Goal: Complete application form

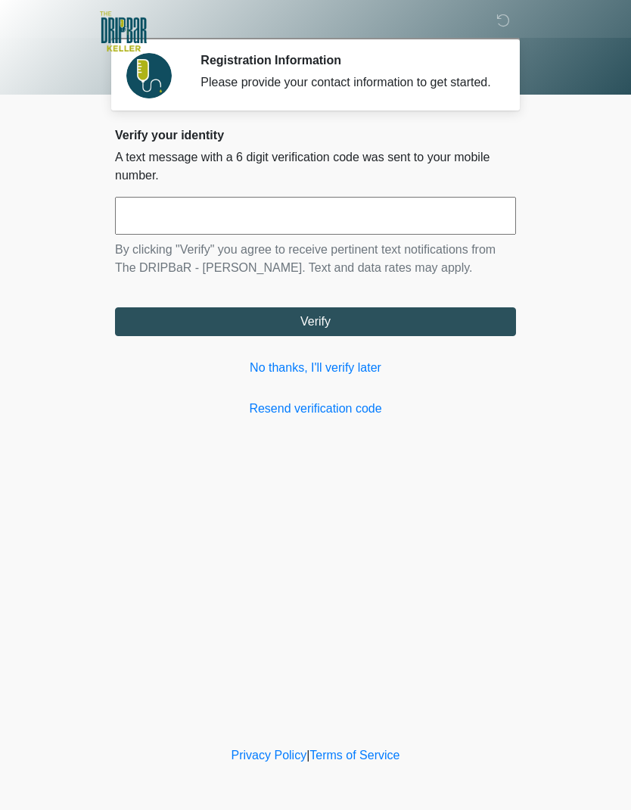
click at [337, 235] on input "text" at bounding box center [315, 216] width 401 height 38
type input "******"
click at [387, 336] on button "Verify" at bounding box center [315, 321] width 401 height 29
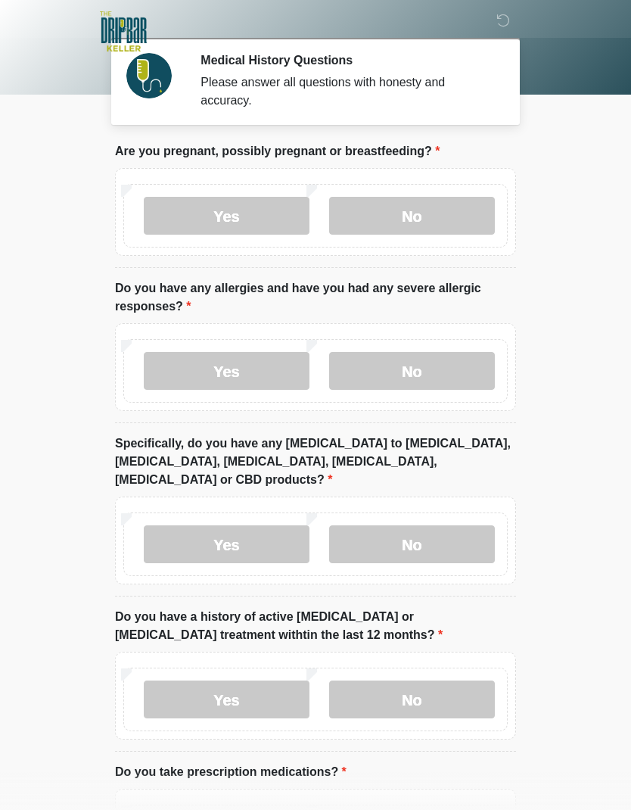
click at [450, 230] on label "No" at bounding box center [412, 216] width 166 height 38
click at [446, 378] on label "No" at bounding box center [412, 371] width 166 height 38
click at [444, 537] on label "No" at bounding box center [412, 544] width 166 height 38
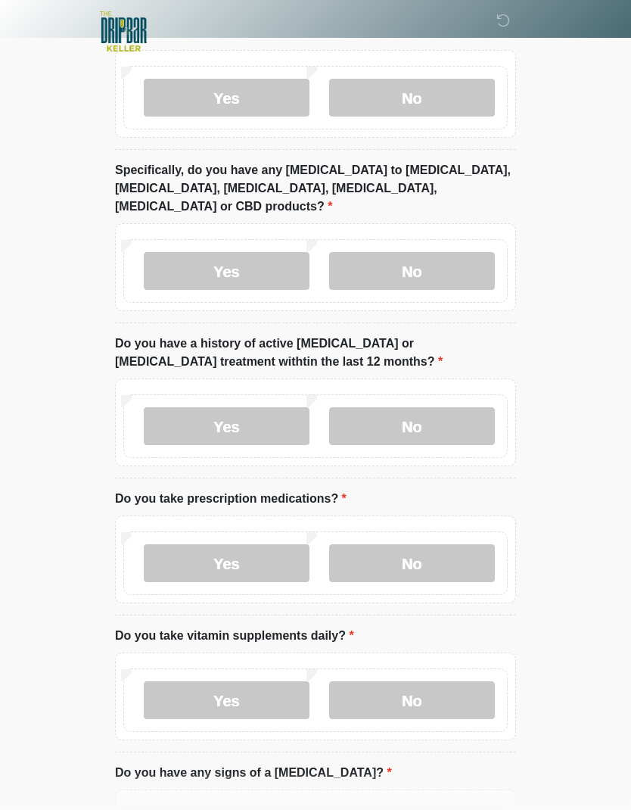
scroll to position [285, 0]
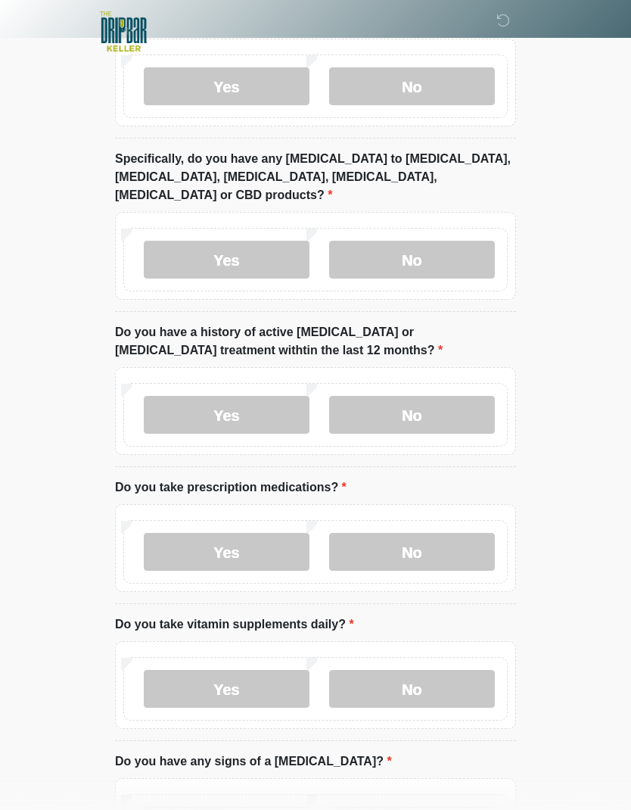
click at [445, 413] on label "No" at bounding box center [412, 415] width 166 height 38
click at [269, 534] on label "Yes" at bounding box center [227, 552] width 166 height 38
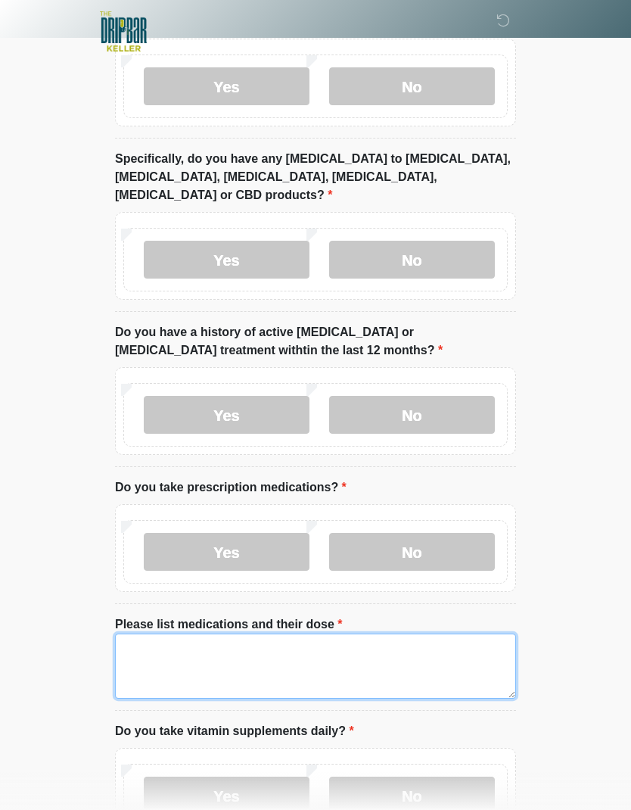
click at [329, 657] on textarea "Please list medications and their dose" at bounding box center [315, 666] width 401 height 65
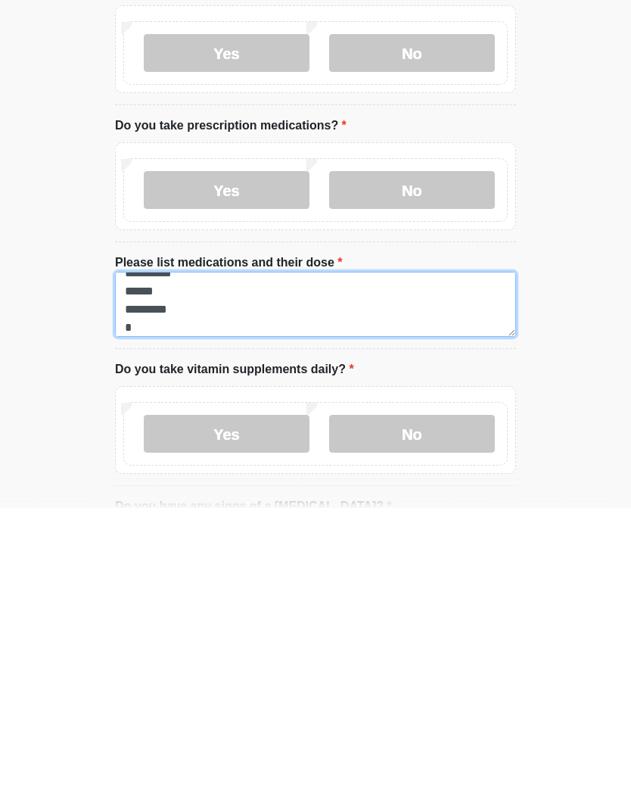
scroll to position [49, 0]
type textarea "**********"
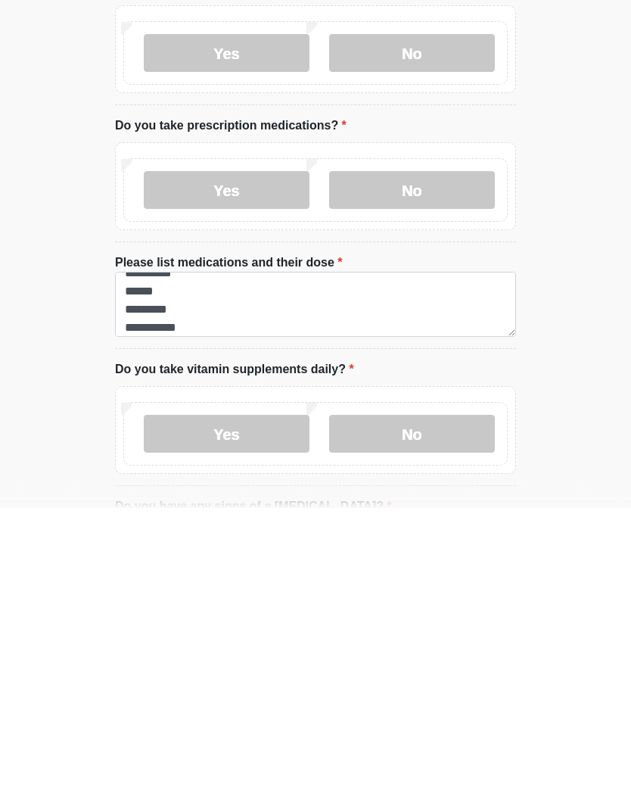
click at [450, 717] on label "No" at bounding box center [412, 736] width 166 height 38
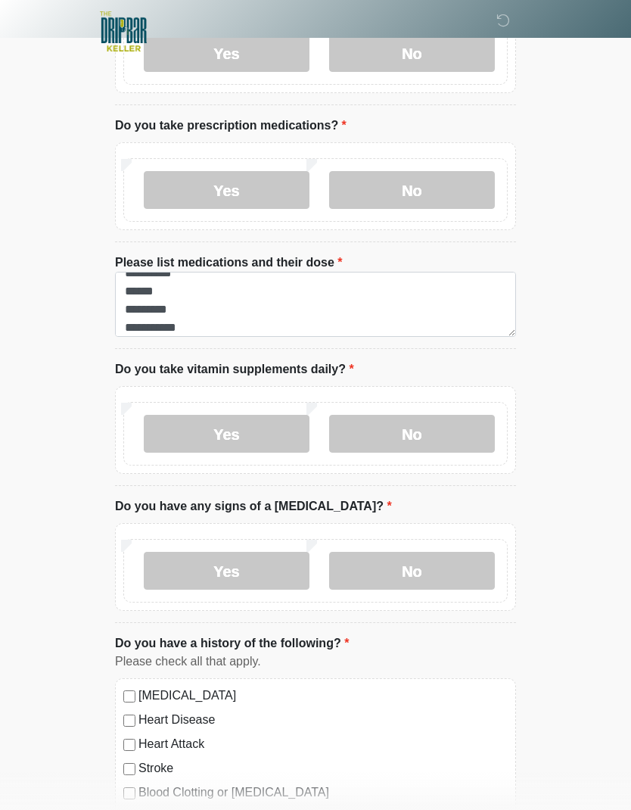
click at [434, 560] on label "No" at bounding box center [412, 571] width 166 height 38
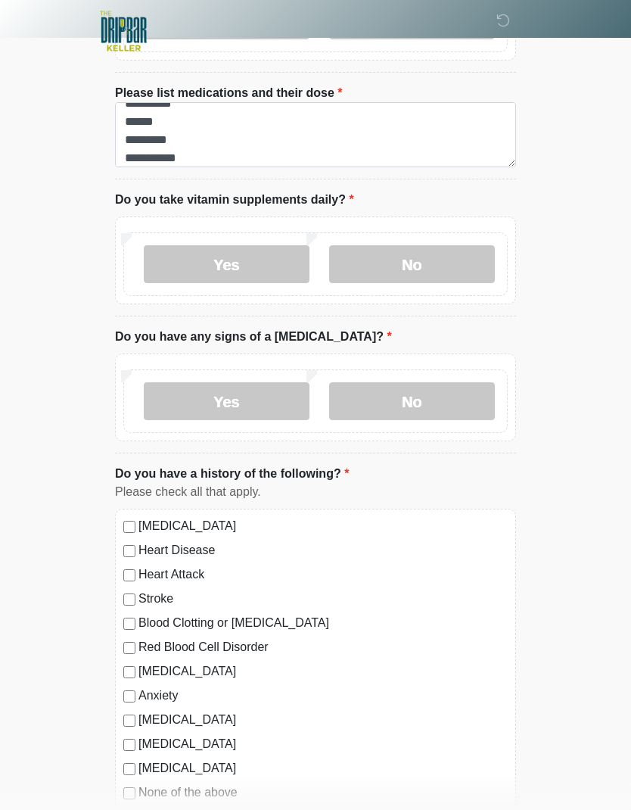
scroll to position [875, 0]
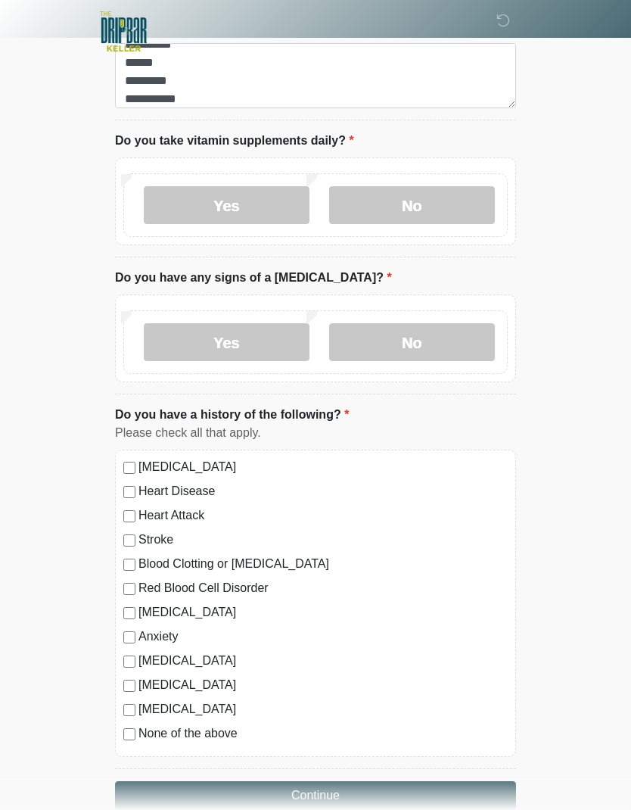
click at [369, 782] on button "Continue" at bounding box center [315, 795] width 401 height 29
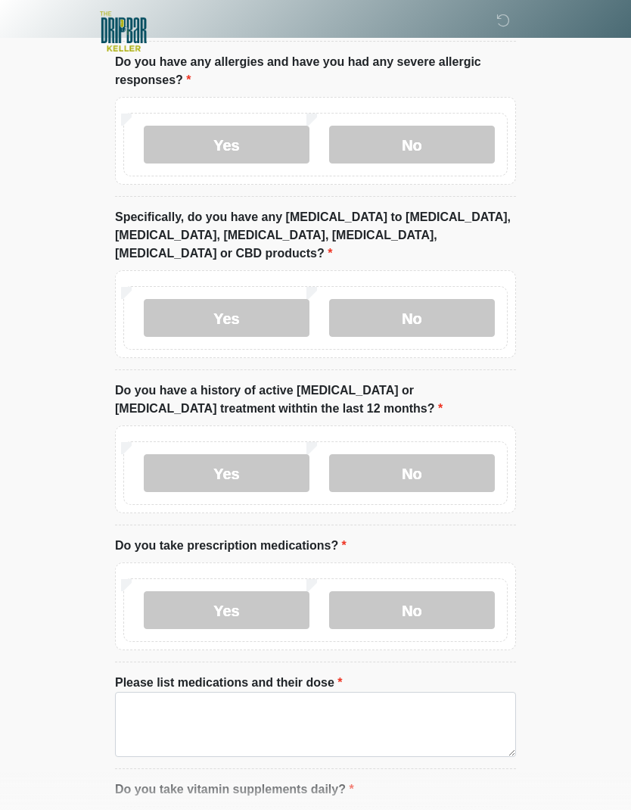
scroll to position [0, 0]
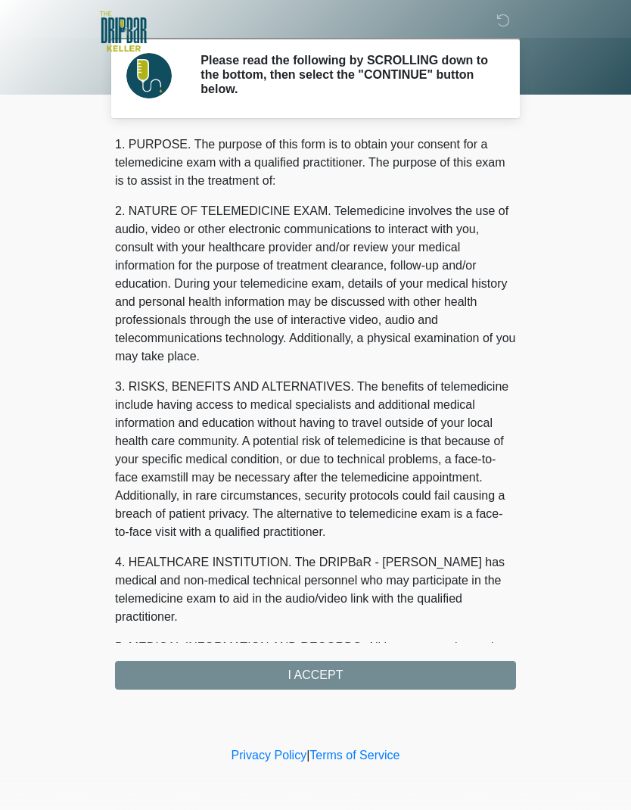
click at [397, 676] on div "1. PURPOSE. The purpose of this form is to obtain your consent for a telemedici…" at bounding box center [315, 412] width 401 height 554
click at [393, 679] on div "1. PURPOSE. The purpose of this form is to obtain your consent for a telemedici…" at bounding box center [315, 412] width 401 height 554
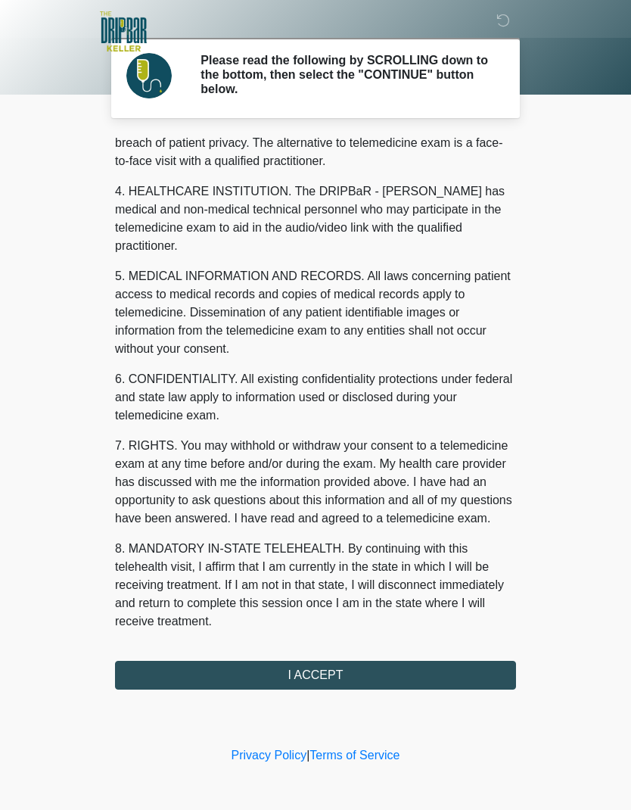
scroll to position [371, 0]
click at [363, 674] on button "I ACCEPT" at bounding box center [315, 675] width 401 height 29
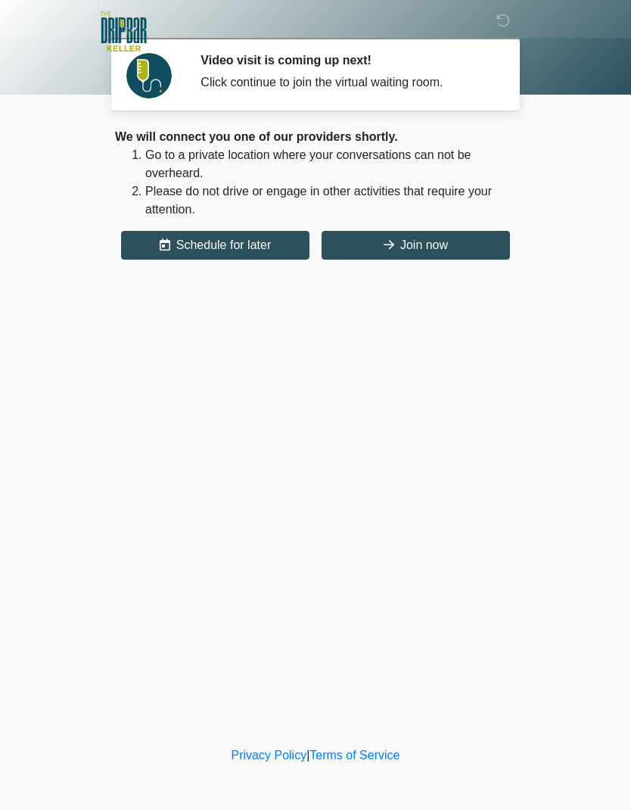
click at [441, 243] on button "Join now" at bounding box center [416, 245] width 188 height 29
